Goal: Navigation & Orientation: Find specific page/section

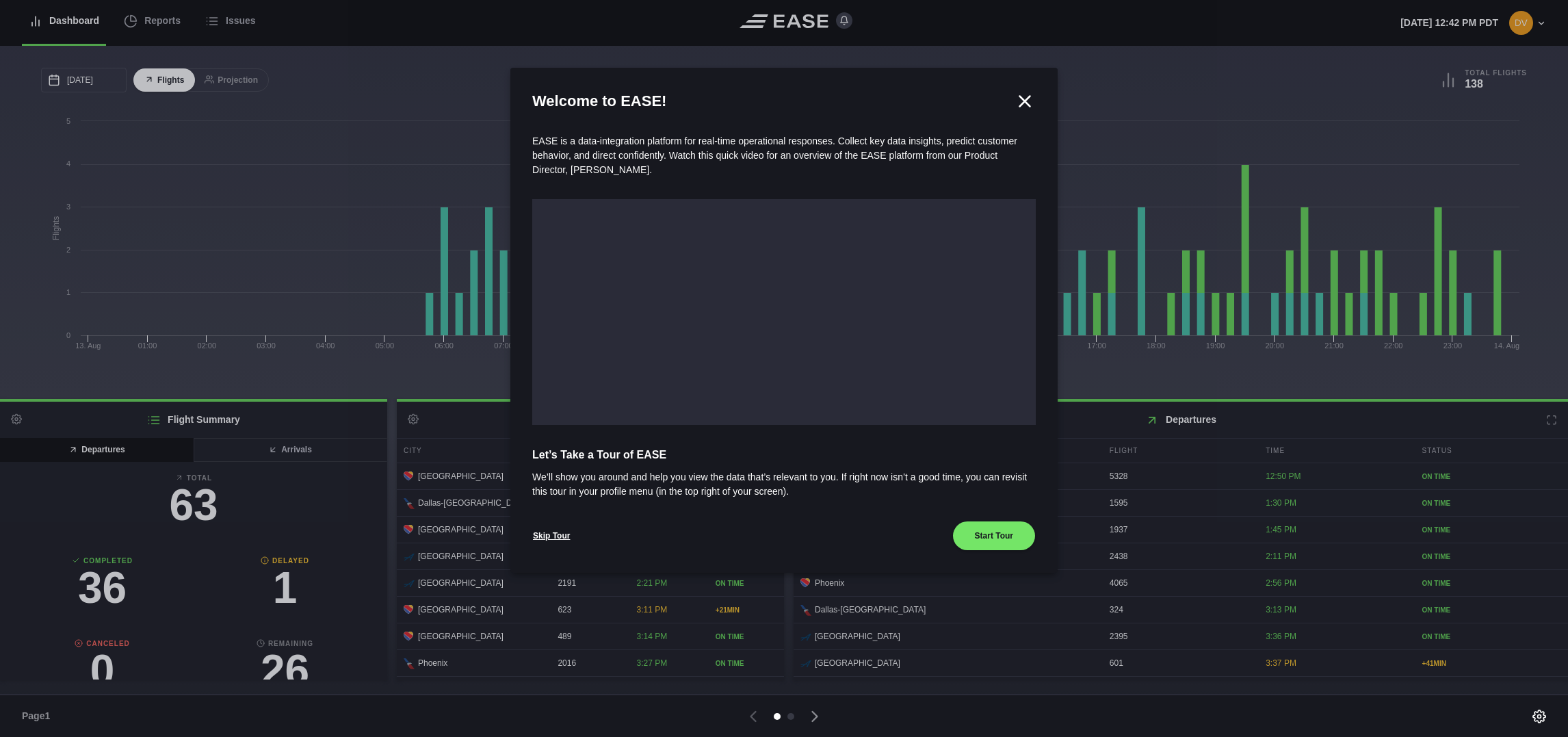
click at [1024, 92] on icon at bounding box center [1024, 101] width 21 height 21
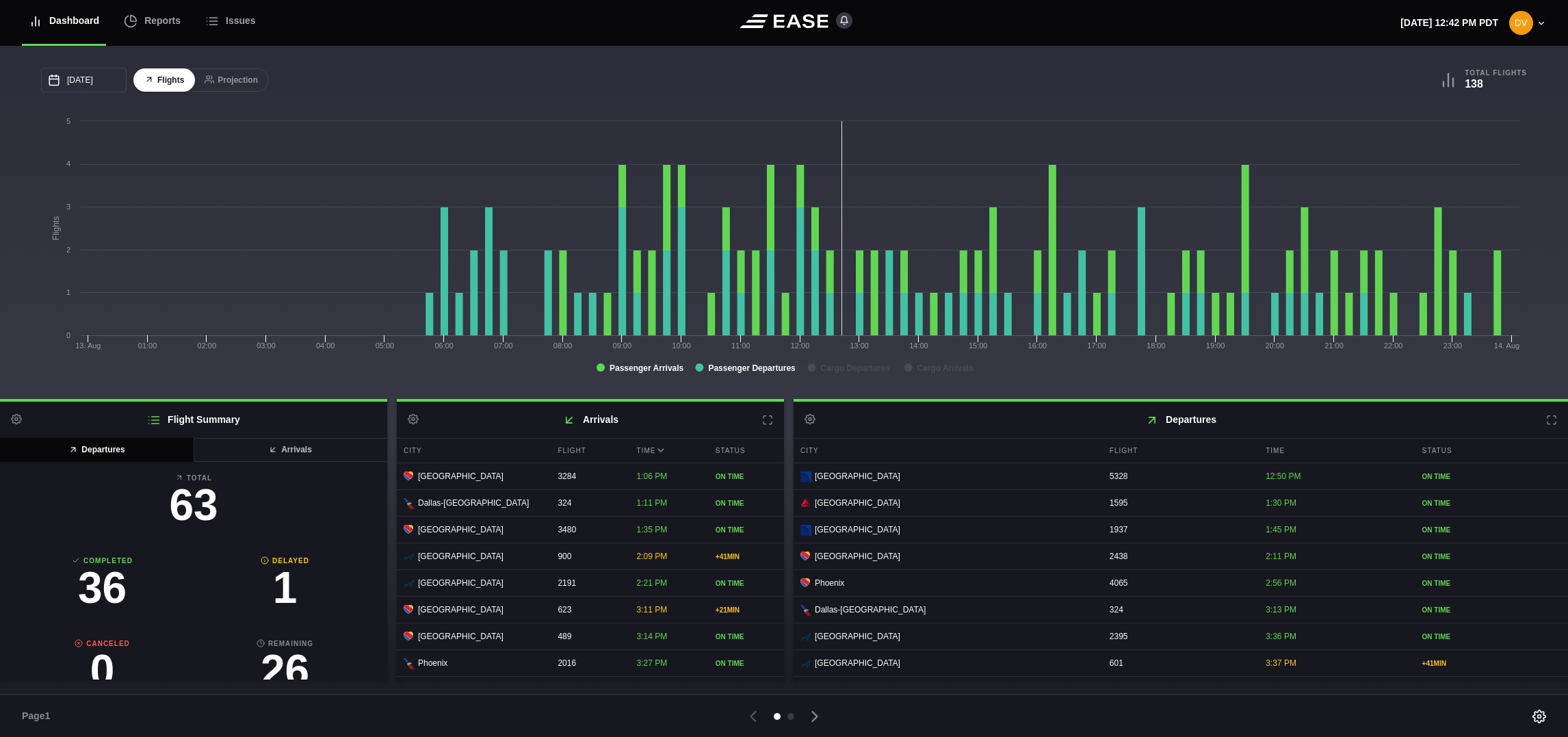
click at [771, 418] on icon at bounding box center [767, 419] width 8 height 8
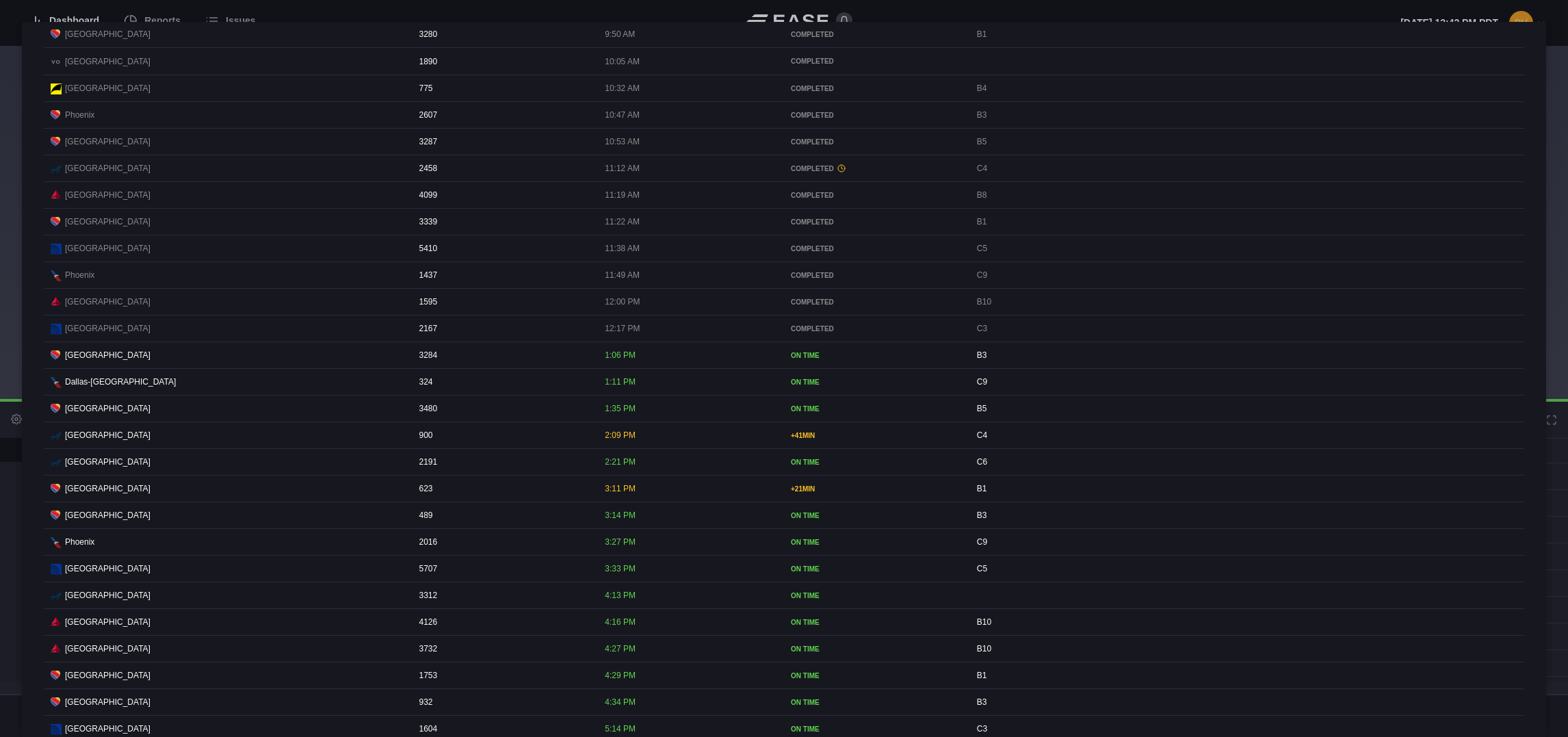
scroll to position [513, 0]
